Goal: Information Seeking & Learning: Learn about a topic

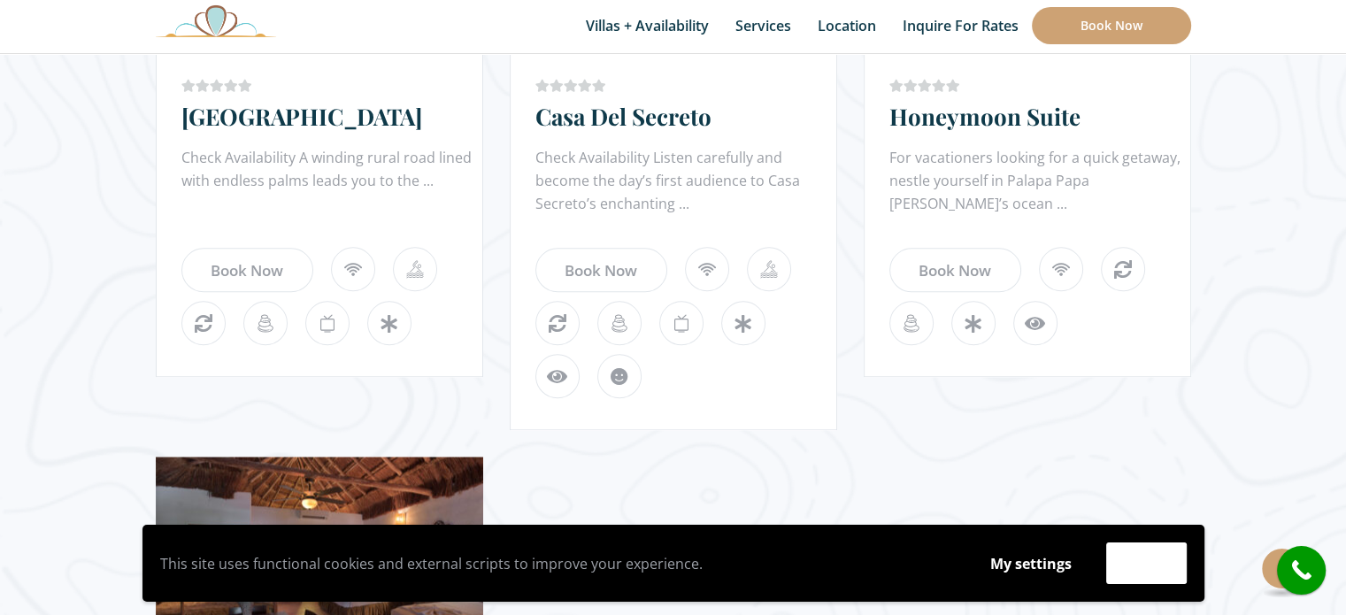
scroll to position [1871, 0]
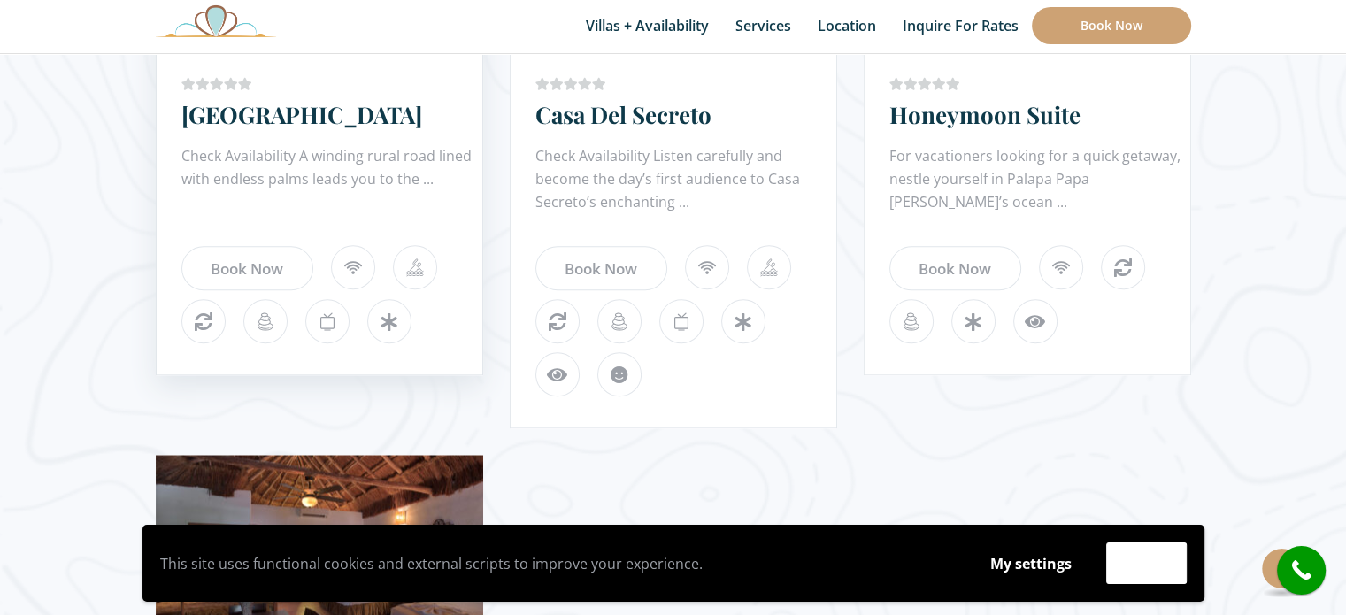
click at [313, 167] on div "Check Availability A winding rural road lined with endless palms leads you to t…" at bounding box center [331, 179] width 301 height 71
click at [269, 114] on link "[GEOGRAPHIC_DATA]" at bounding box center [301, 114] width 241 height 31
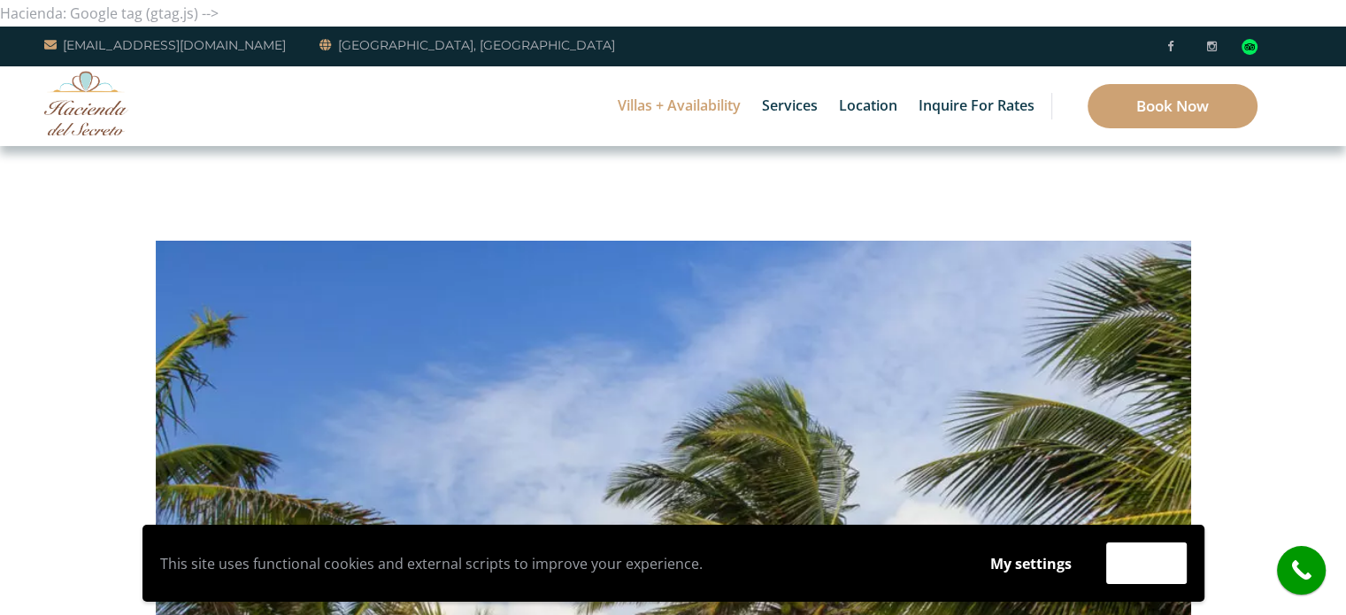
click at [73, 98] on img at bounding box center [86, 103] width 84 height 65
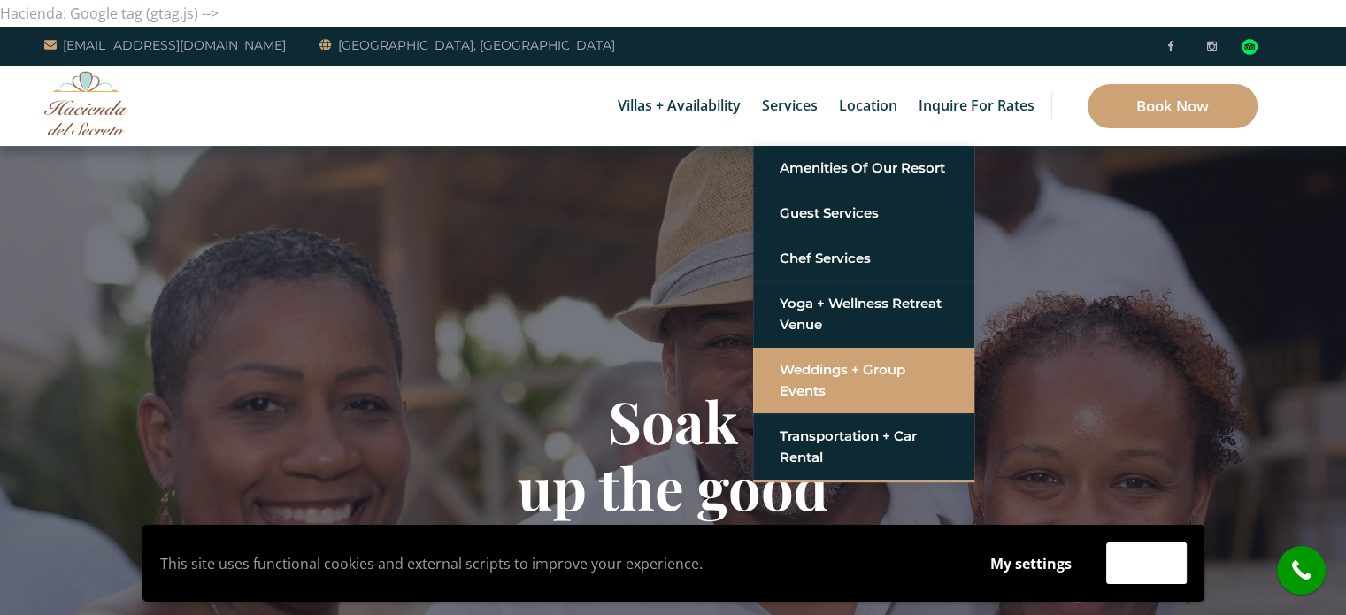
click at [844, 365] on link "Weddings + Group Events" at bounding box center [864, 380] width 168 height 53
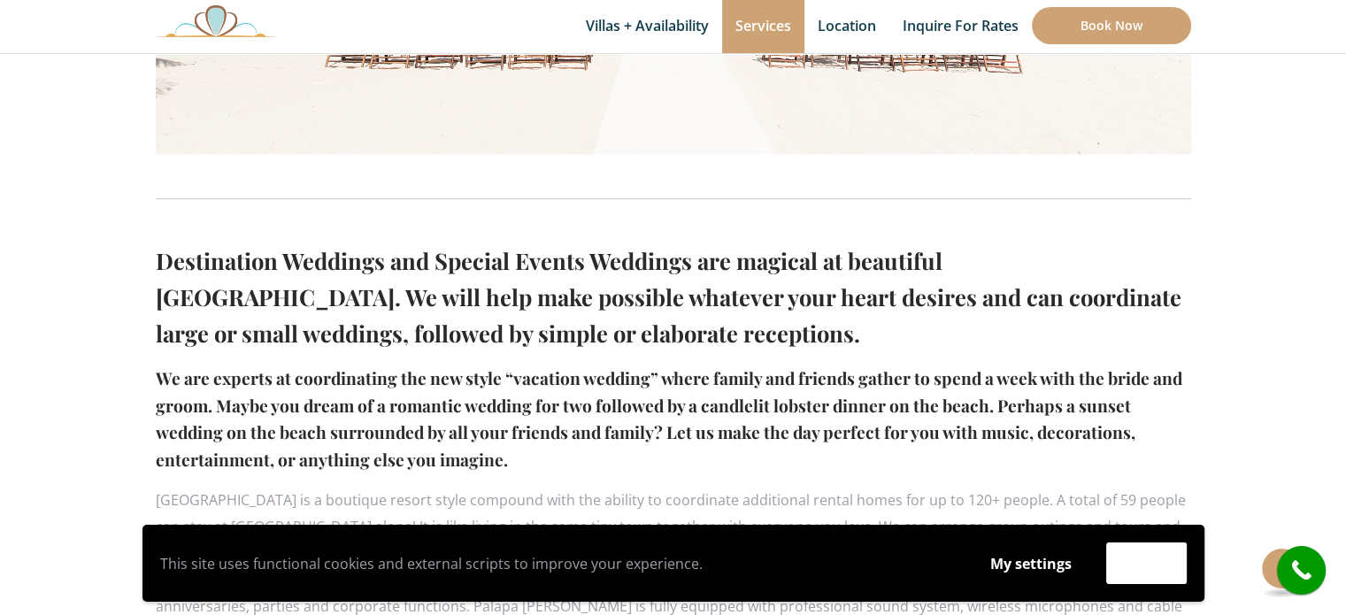
scroll to position [1160, 0]
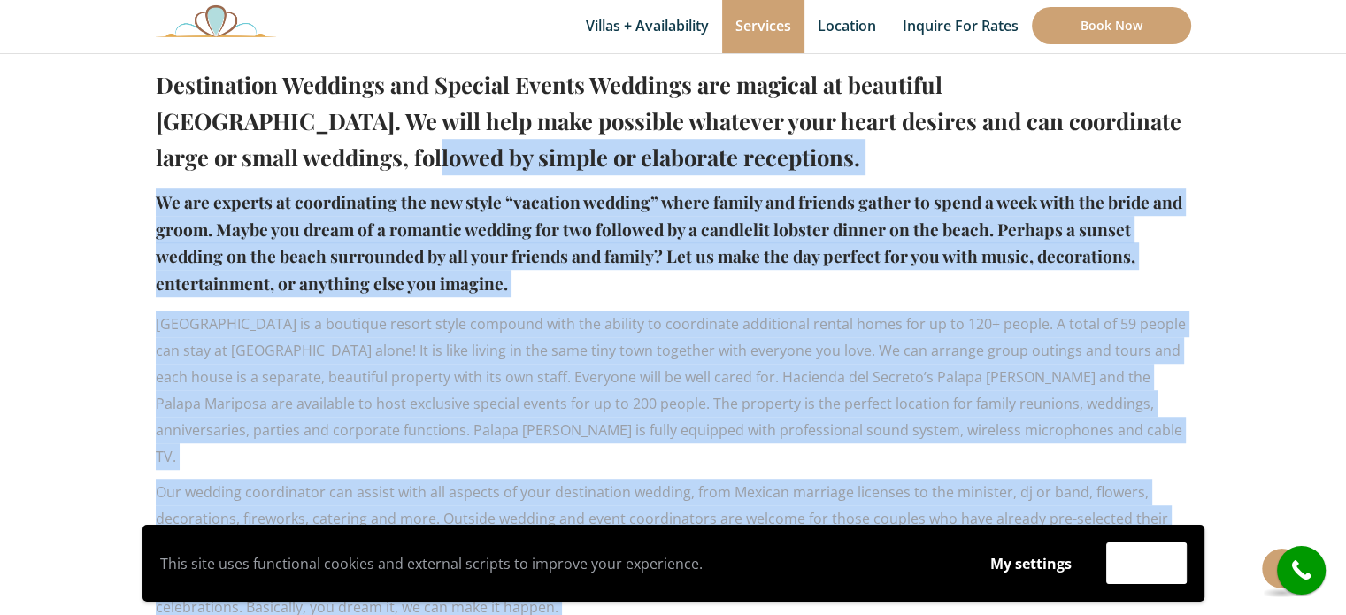
drag, startPoint x: 149, startPoint y: 77, endPoint x: 158, endPoint y: 160, distance: 83.7
click at [158, 160] on div "Destination Weddings and Special Events Weddings are magical at beautiful Hacie…" at bounding box center [674, 251] width 1062 height 1929
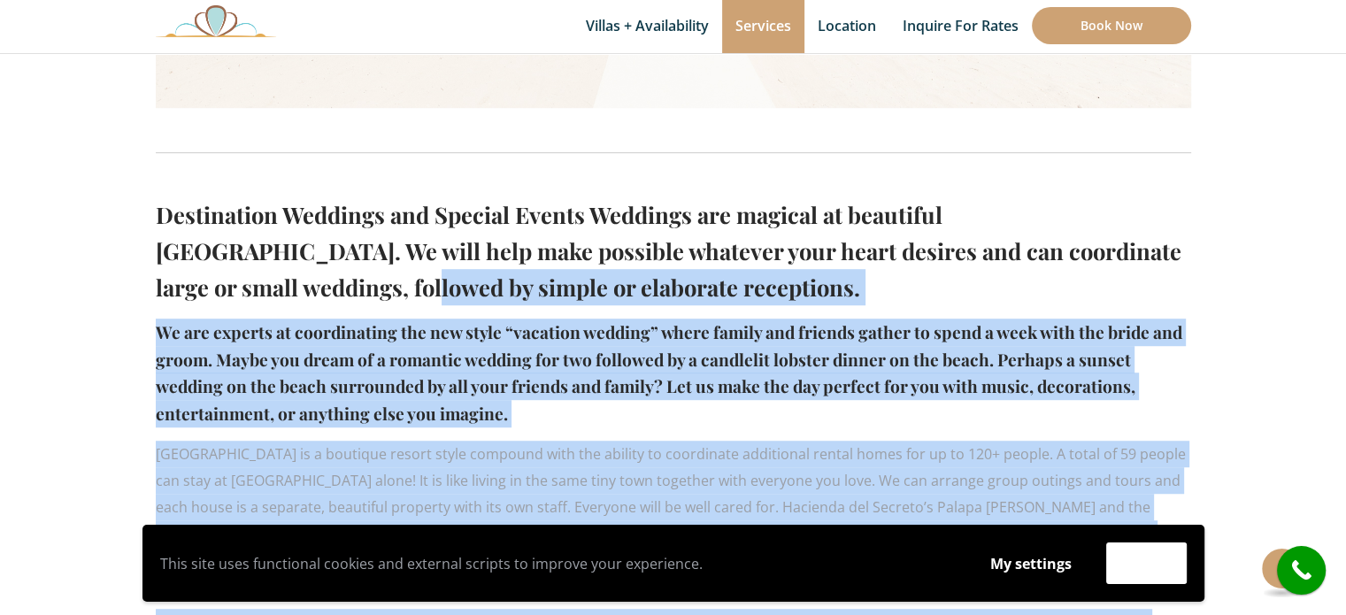
scroll to position [1037, 0]
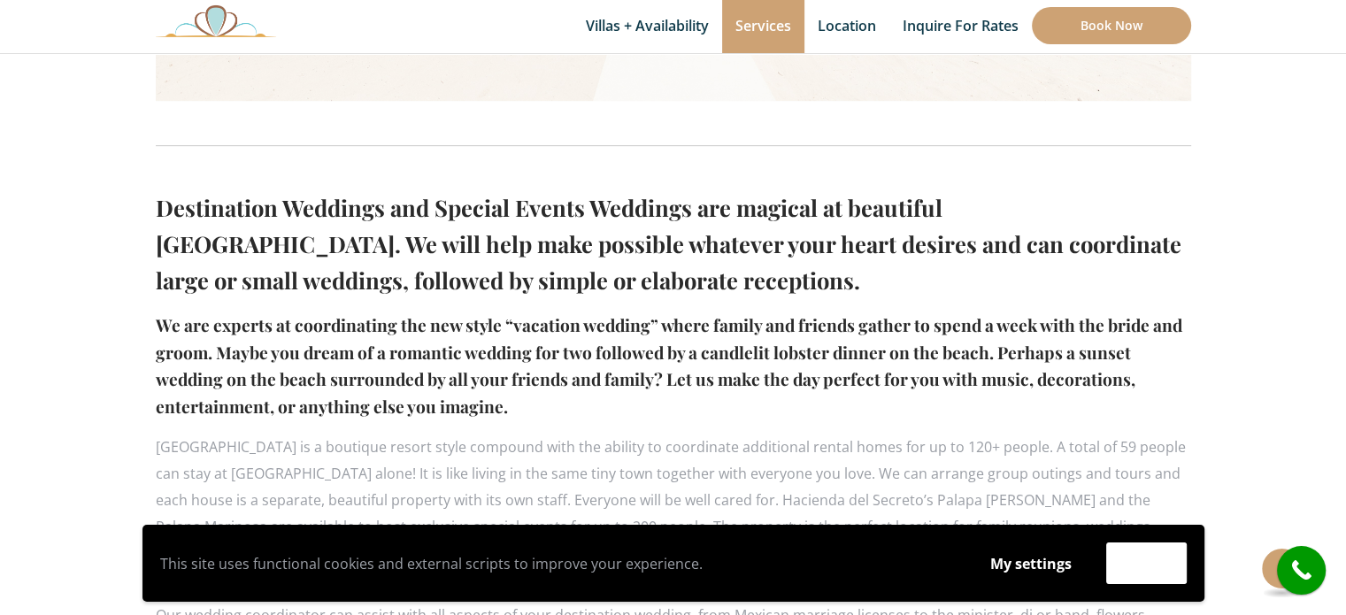
click at [168, 197] on h2 "Destination Weddings and Special Events Weddings are magical at beautiful Hacie…" at bounding box center [674, 243] width 1036 height 109
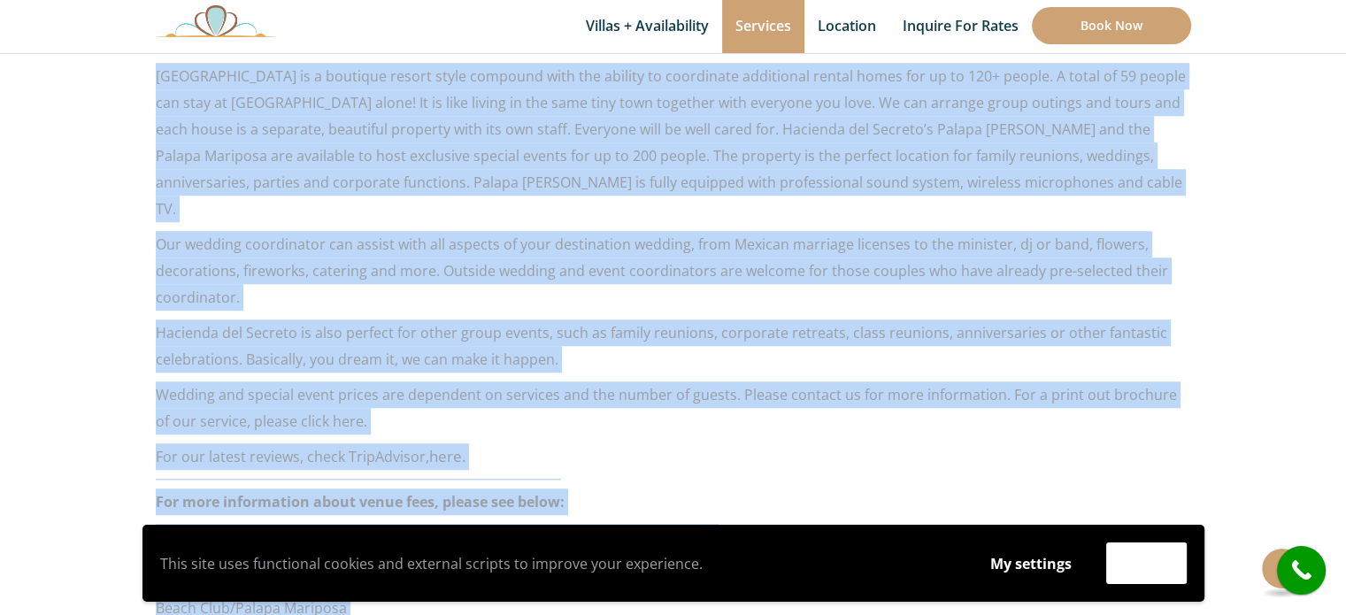
scroll to position [1338, 0]
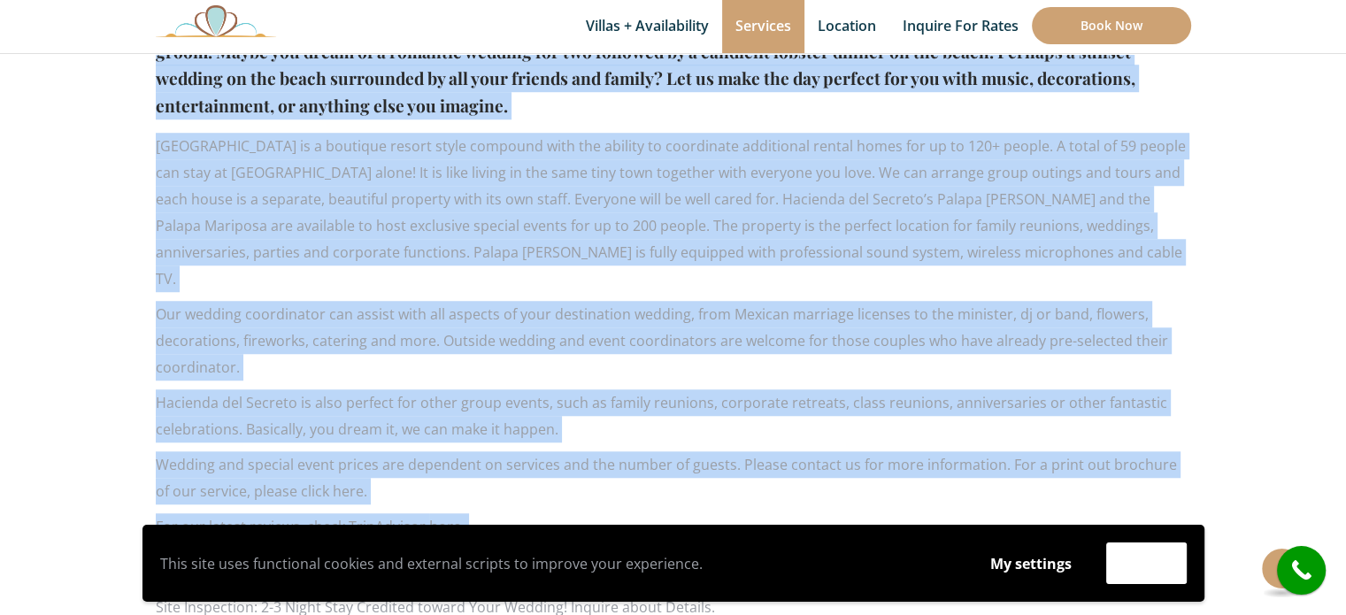
drag, startPoint x: 168, startPoint y: 197, endPoint x: 892, endPoint y: 509, distance: 788.6
click at [892, 509] on div "Destination Weddings and Special Events Weddings are magical at beautiful Hacie…" at bounding box center [674, 458] width 1036 height 1157
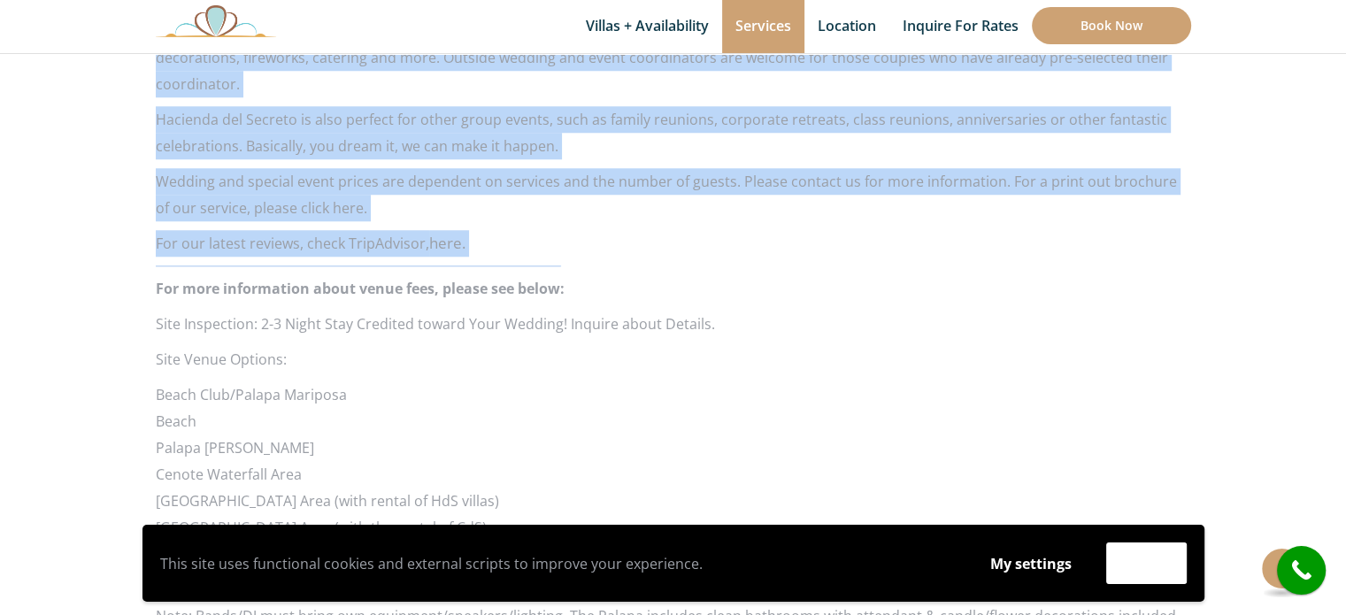
scroll to position [1642, 0]
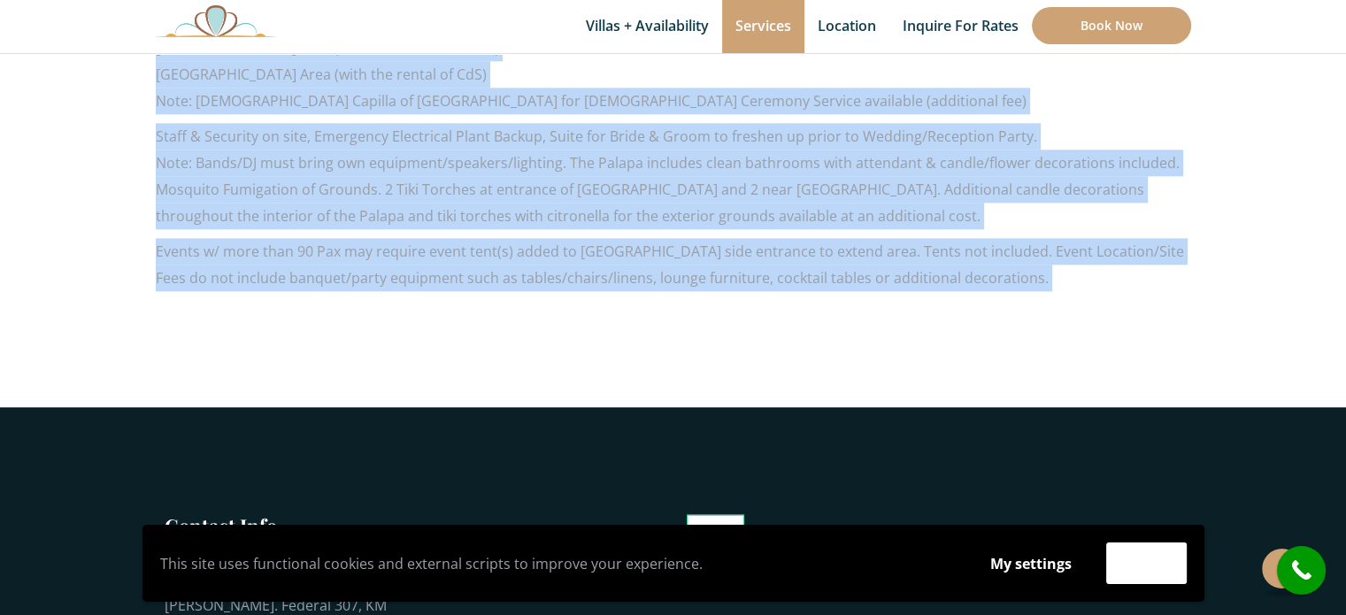
scroll to position [2047, 0]
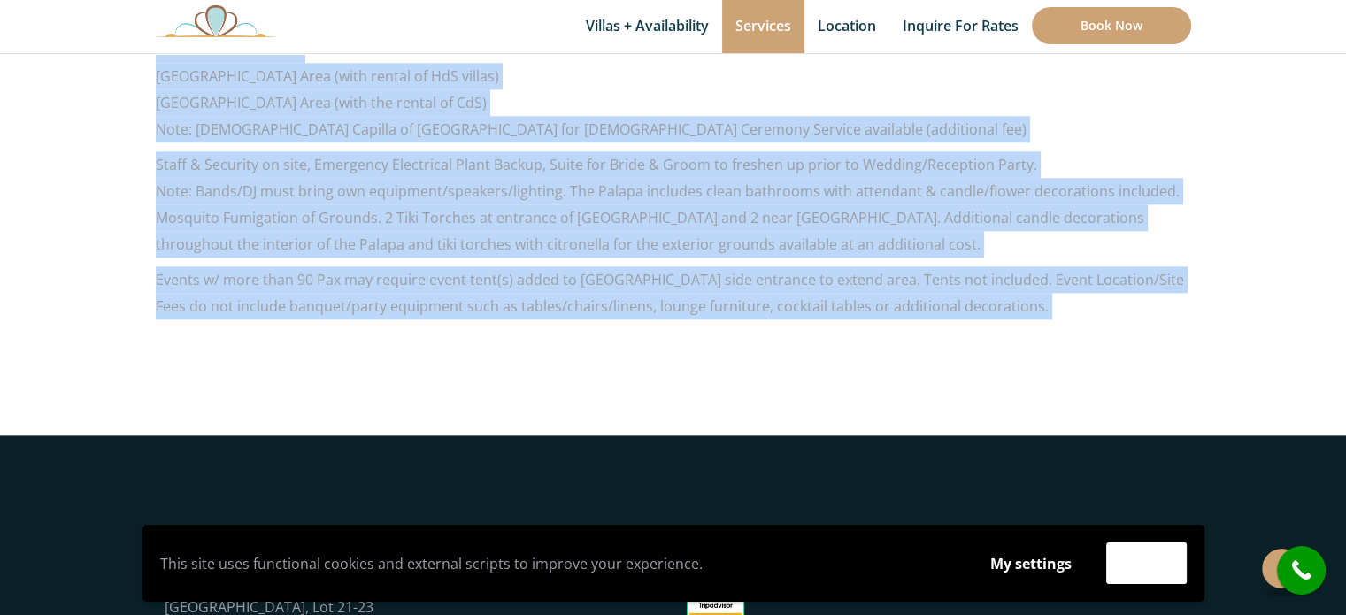
copy div "Destination Weddings and Special Events Weddings are magical at beautiful Hacie…"
click at [1022, 163] on p "Staff & Security on site, Emergency Electrical Plant Backup, Suite for Bride & …" at bounding box center [674, 204] width 1036 height 106
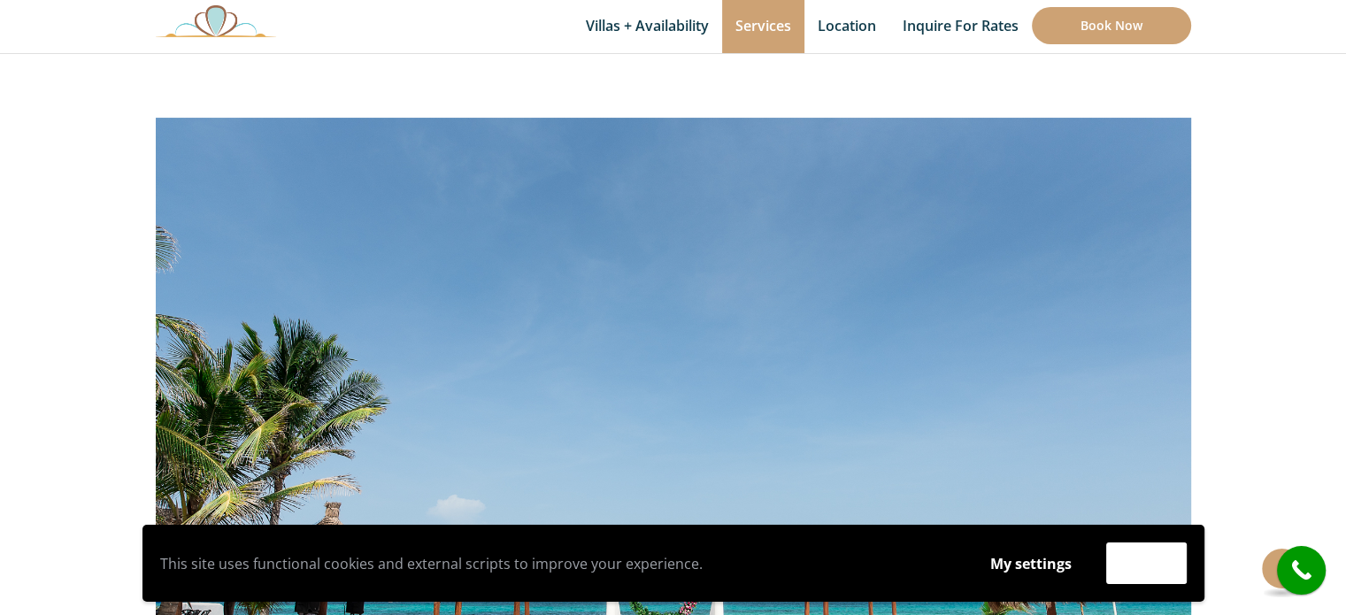
scroll to position [332, 0]
